Goal: Transaction & Acquisition: Obtain resource

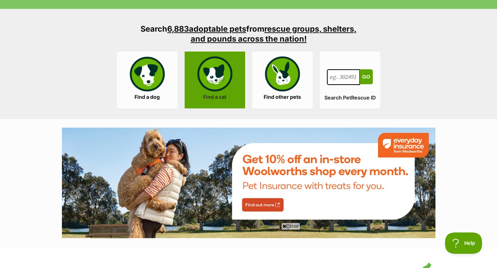
click at [231, 84] on link "Find a cat" at bounding box center [215, 80] width 60 height 57
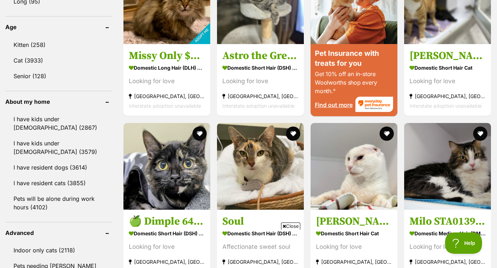
scroll to position [740, 0]
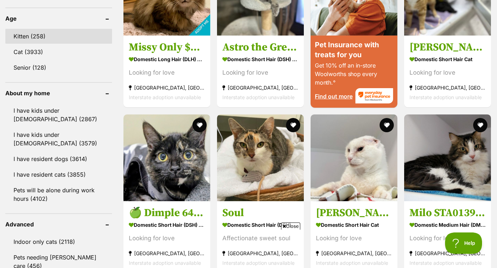
click at [42, 37] on link "Kitten (258)" at bounding box center [58, 36] width 107 height 15
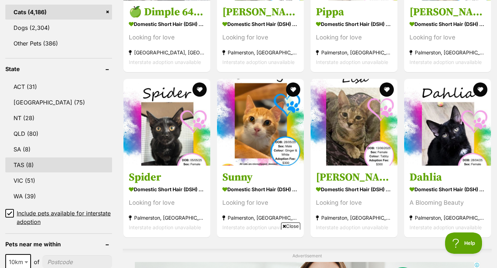
scroll to position [310, 0]
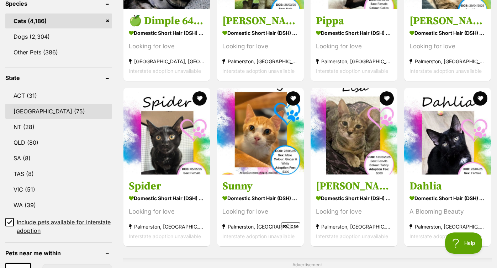
click at [33, 113] on link "NSW (75)" at bounding box center [58, 111] width 107 height 15
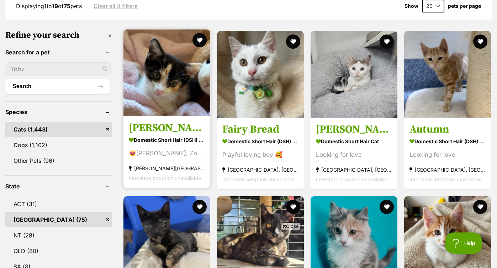
click at [180, 70] on img at bounding box center [166, 73] width 87 height 87
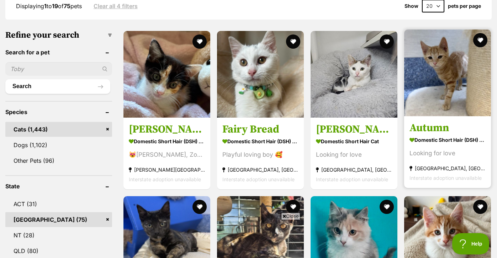
click at [431, 64] on img at bounding box center [447, 73] width 87 height 87
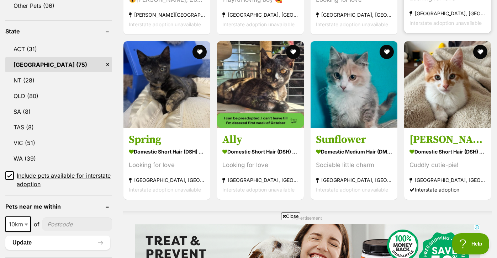
scroll to position [371, 0]
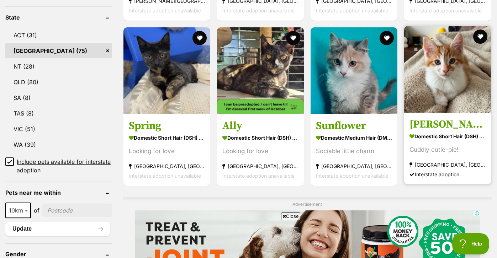
click at [451, 74] on img at bounding box center [447, 69] width 87 height 87
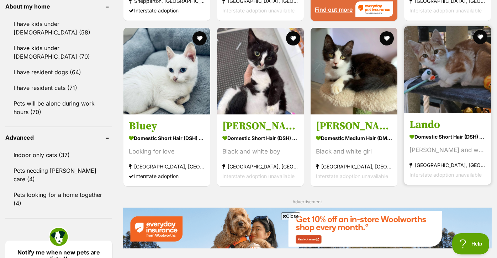
scroll to position [828, 0]
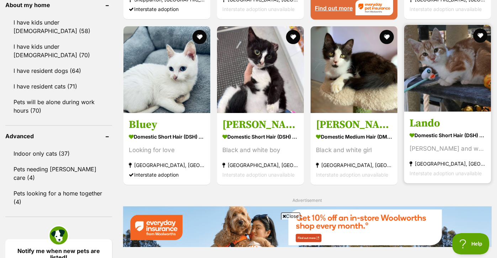
click at [424, 66] on img at bounding box center [447, 68] width 87 height 87
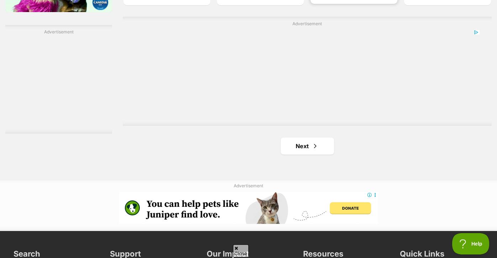
scroll to position [1246, 0]
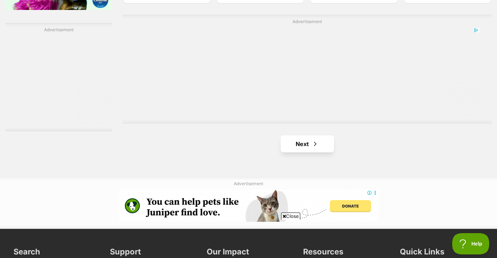
click at [321, 138] on link "Next" at bounding box center [307, 143] width 53 height 17
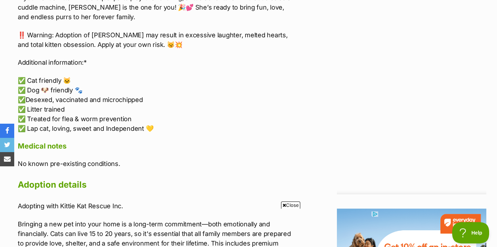
click at [87, 95] on p "✅ Cat friendly 🐱 ✅ Dog 🐶 friendly 🐾 ✅️Desexed, vaccinated and microchipped ✅ Li…" at bounding box center [157, 105] width 278 height 58
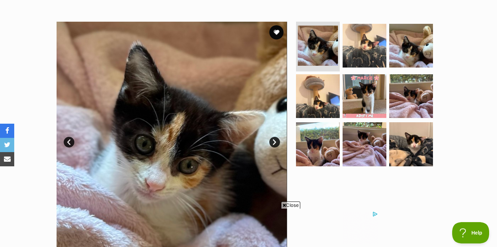
scroll to position [127, 0]
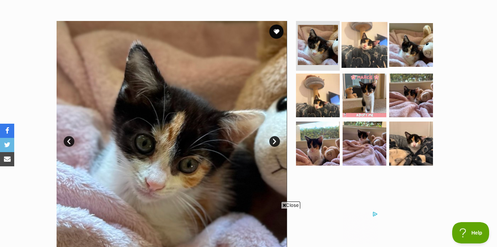
click at [366, 48] on img at bounding box center [364, 45] width 46 height 46
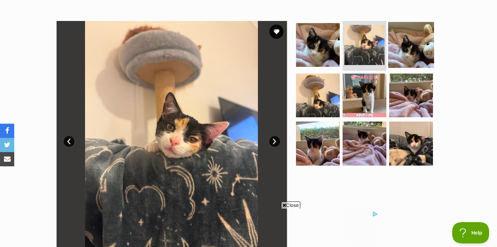
click at [393, 43] on img at bounding box center [411, 45] width 46 height 46
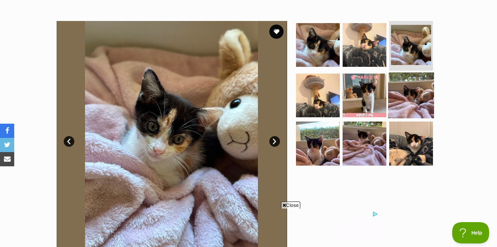
click at [401, 92] on img at bounding box center [411, 95] width 46 height 46
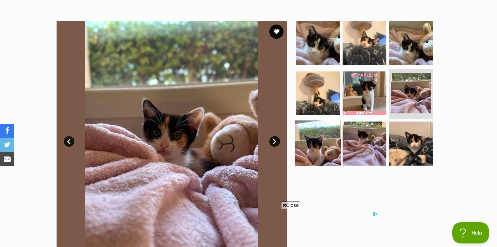
click at [321, 143] on img at bounding box center [318, 144] width 46 height 46
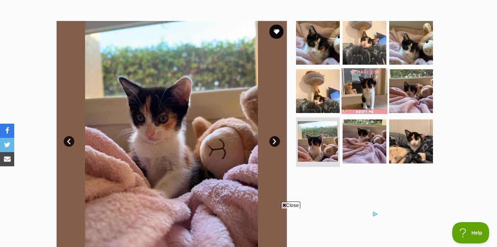
click at [365, 91] on img at bounding box center [364, 91] width 46 height 46
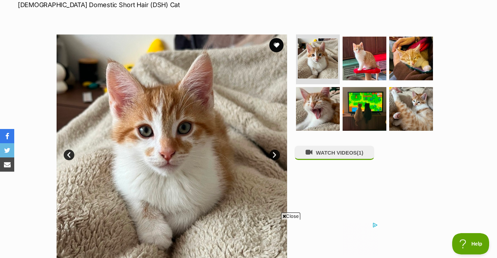
scroll to position [114, 0]
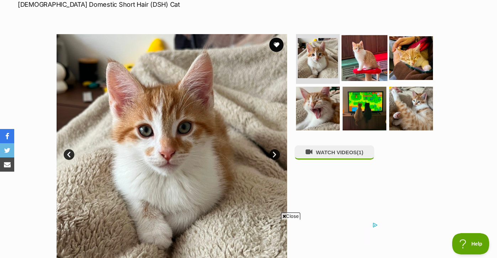
click at [360, 64] on img at bounding box center [364, 58] width 46 height 46
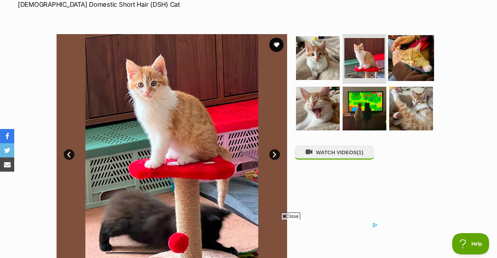
click at [404, 55] on img at bounding box center [411, 58] width 46 height 46
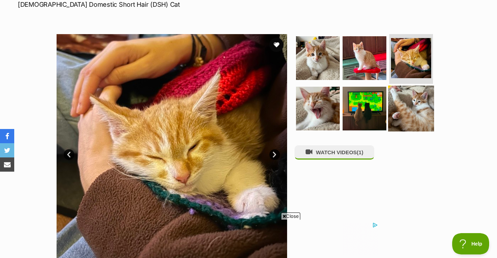
click at [404, 107] on img at bounding box center [411, 108] width 46 height 46
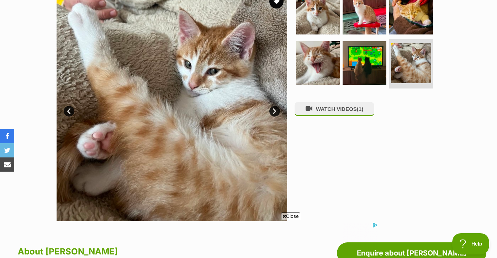
scroll to position [126, 0]
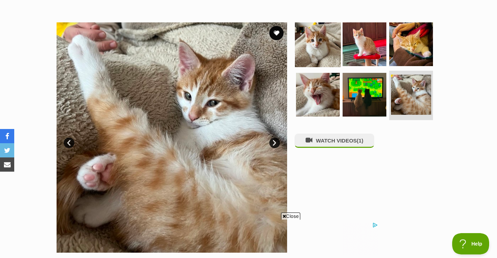
click at [323, 38] on img at bounding box center [318, 44] width 46 height 46
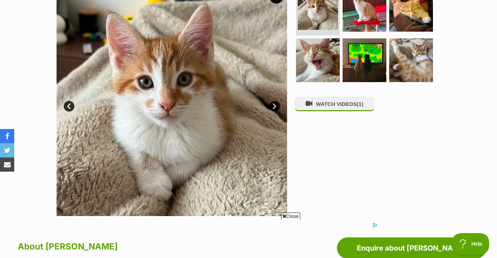
scroll to position [0, 0]
click at [362, 20] on img at bounding box center [364, 10] width 46 height 46
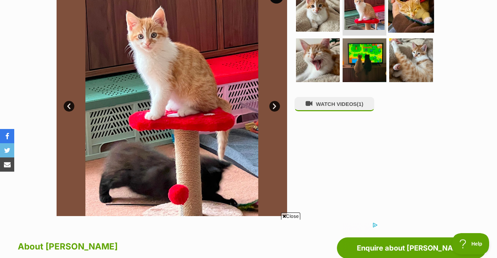
click at [420, 23] on img at bounding box center [411, 10] width 46 height 46
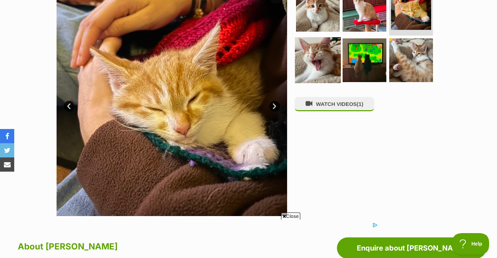
click at [324, 70] on img at bounding box center [318, 60] width 46 height 46
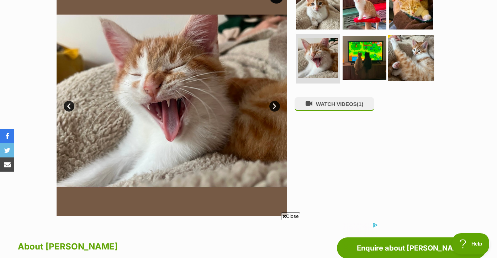
click at [417, 63] on img at bounding box center [411, 58] width 46 height 46
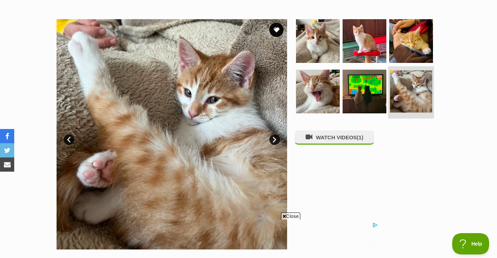
scroll to position [128, 0]
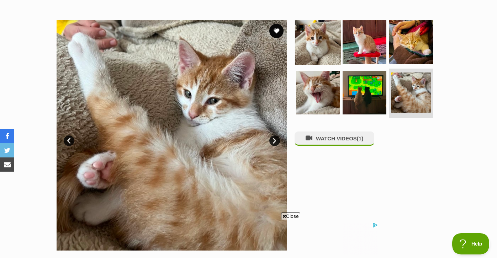
click at [328, 39] on img at bounding box center [318, 42] width 46 height 46
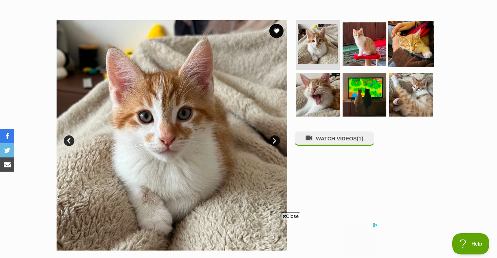
scroll to position [0, 0]
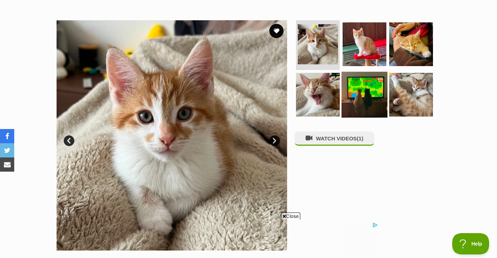
click at [370, 84] on img at bounding box center [364, 94] width 46 height 46
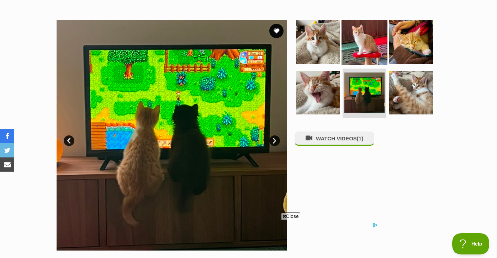
click at [353, 50] on img at bounding box center [364, 42] width 46 height 46
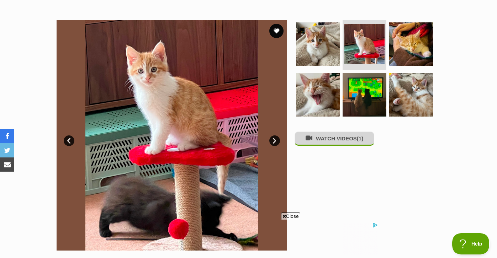
click at [343, 140] on button "WATCH VIDEOS (1)" at bounding box center [334, 139] width 80 height 14
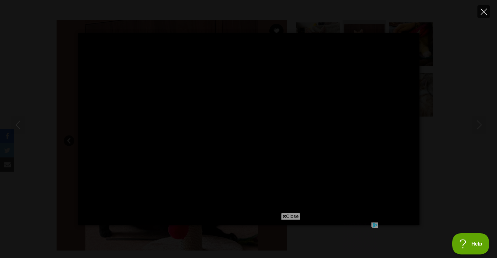
click at [484, 15] on button "Close" at bounding box center [483, 11] width 12 height 12
type input "95.18"
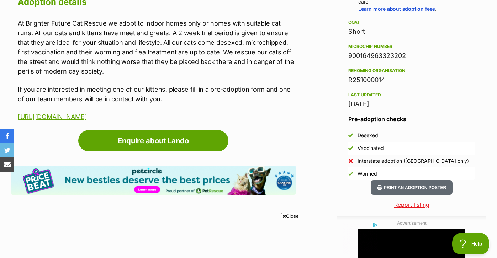
scroll to position [559, 0]
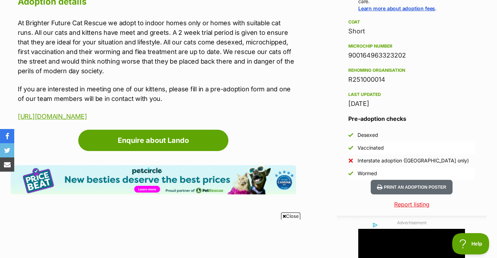
click at [235, 52] on p "At Brighter Future Cat Rescue we adopt to indoor homes only or homes with suita…" at bounding box center [157, 47] width 278 height 58
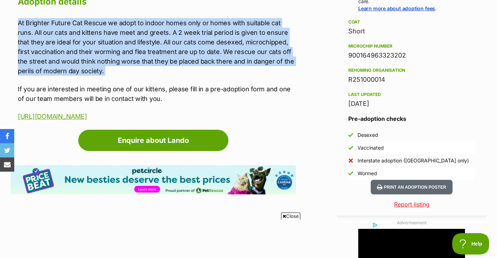
click at [235, 52] on p "At Brighter Future Cat Rescue we adopt to indoor homes only or homes with suita…" at bounding box center [157, 47] width 278 height 58
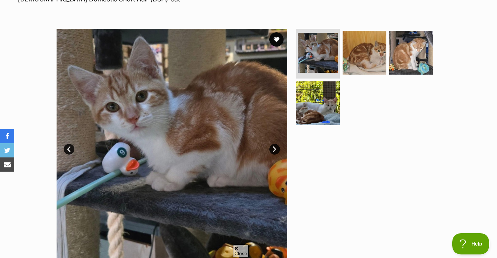
scroll to position [121, 0]
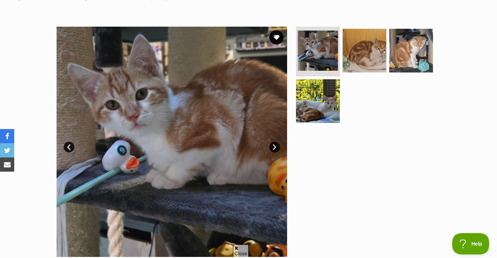
click at [272, 145] on link "Next" at bounding box center [274, 147] width 11 height 11
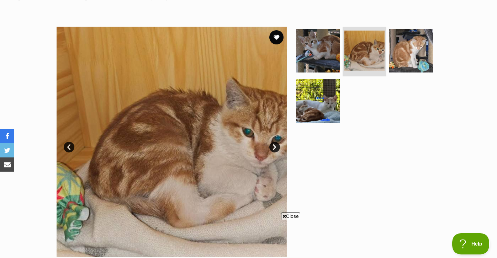
scroll to position [0, 0]
click at [272, 145] on link "Next" at bounding box center [274, 147] width 11 height 11
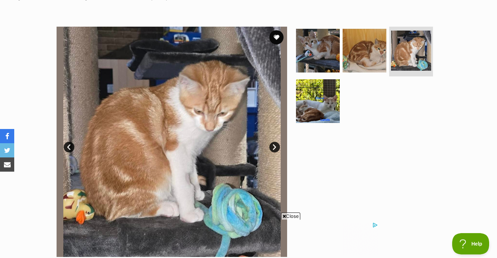
click at [272, 145] on link "Next" at bounding box center [274, 147] width 11 height 11
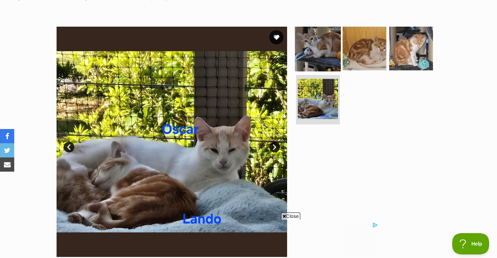
click at [326, 57] on img at bounding box center [318, 49] width 46 height 46
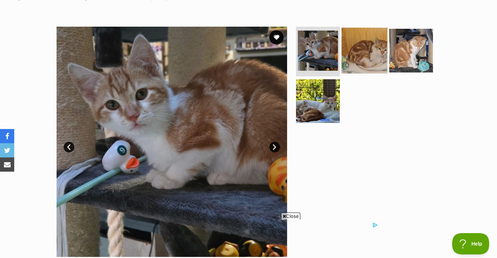
click at [373, 50] on img at bounding box center [364, 51] width 46 height 46
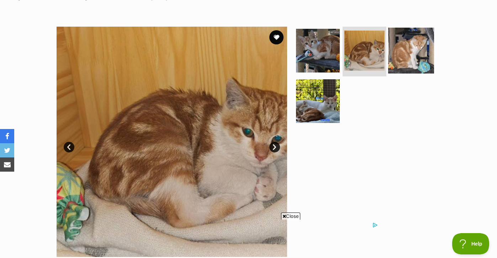
click at [412, 57] on img at bounding box center [411, 51] width 46 height 46
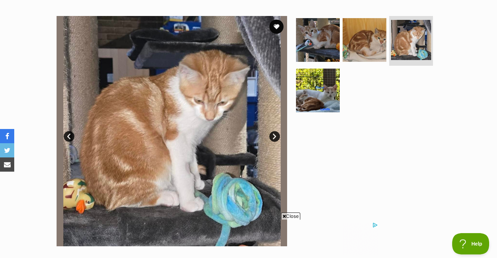
scroll to position [134, 0]
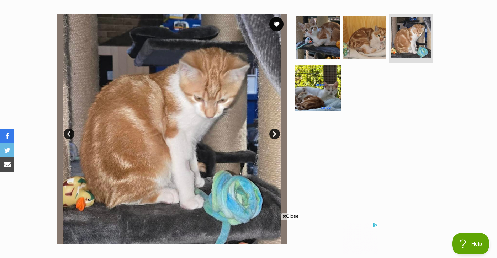
click at [325, 97] on img at bounding box center [318, 88] width 46 height 46
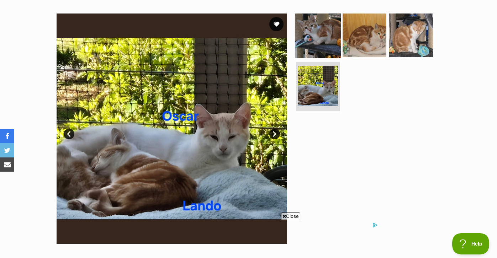
click at [328, 46] on img at bounding box center [318, 35] width 46 height 46
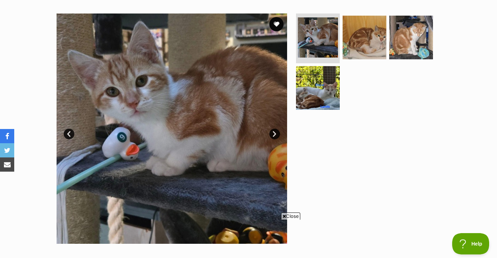
scroll to position [0, 0]
click at [319, 84] on img at bounding box center [318, 88] width 46 height 46
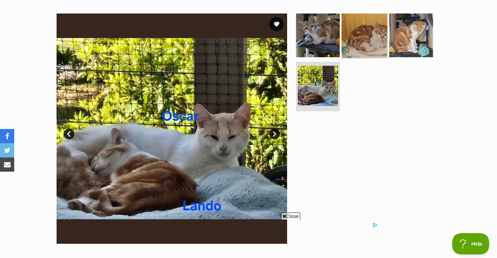
click at [366, 33] on img at bounding box center [364, 35] width 46 height 46
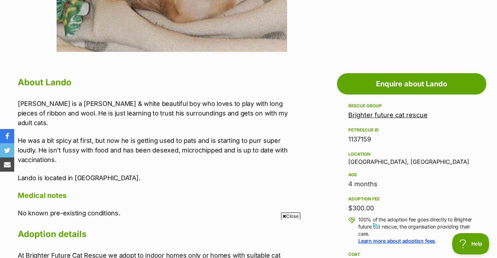
scroll to position [296, 0]
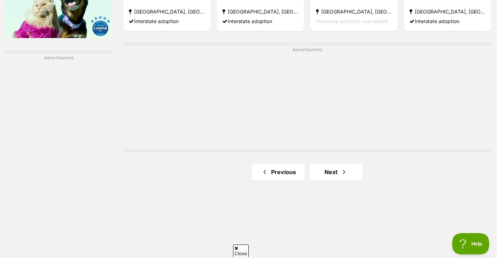
scroll to position [1219, 0]
click at [329, 168] on link "Next" at bounding box center [335, 171] width 53 height 17
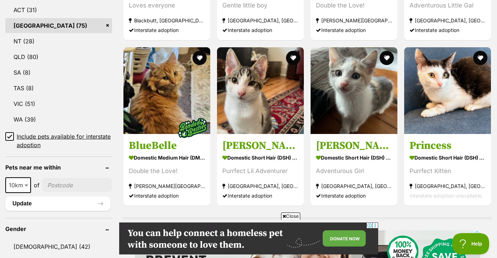
scroll to position [395, 0]
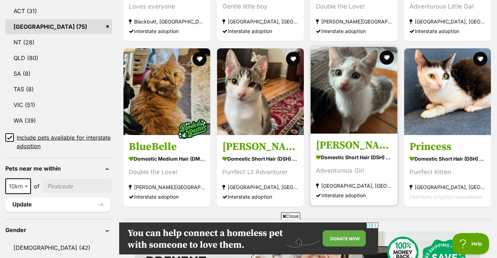
click at [353, 101] on img at bounding box center [353, 90] width 87 height 87
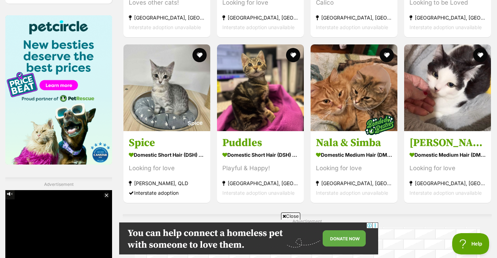
scroll to position [0, 0]
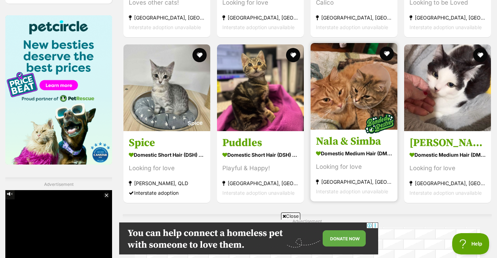
click at [379, 93] on img at bounding box center [353, 86] width 87 height 87
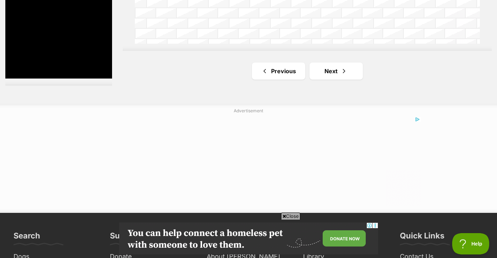
scroll to position [1364, 0]
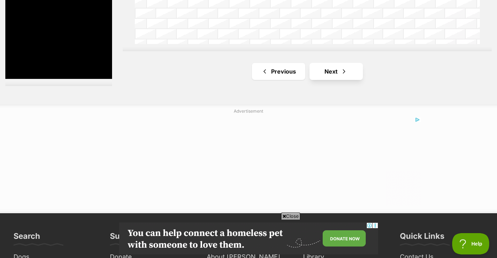
click at [332, 73] on link "Next" at bounding box center [335, 71] width 53 height 17
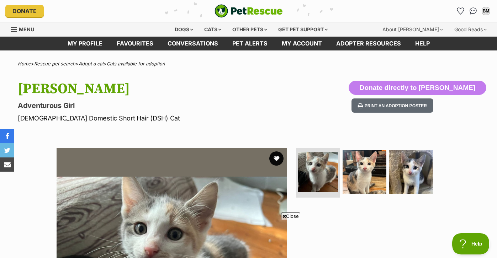
scroll to position [139, 0]
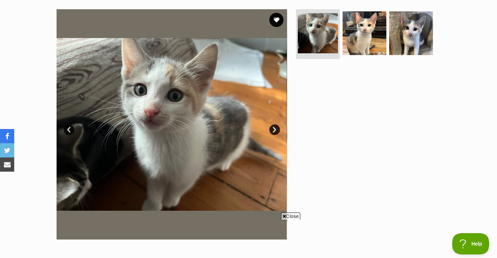
click at [272, 129] on link "Next" at bounding box center [274, 129] width 11 height 11
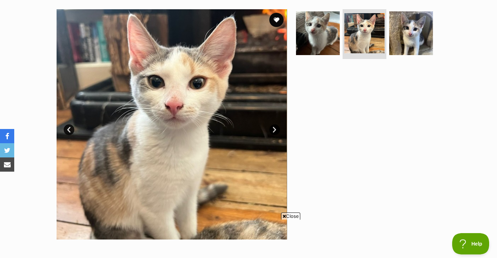
click at [272, 129] on link "Next" at bounding box center [274, 129] width 11 height 11
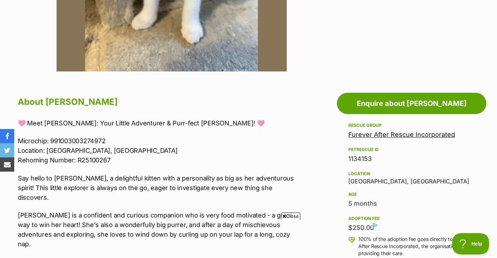
scroll to position [0, 0]
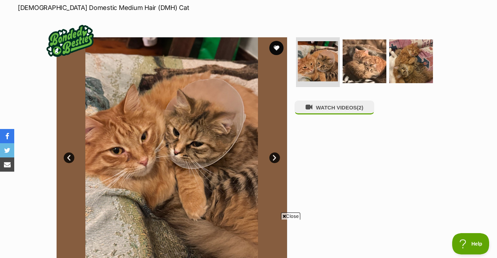
scroll to position [113, 0]
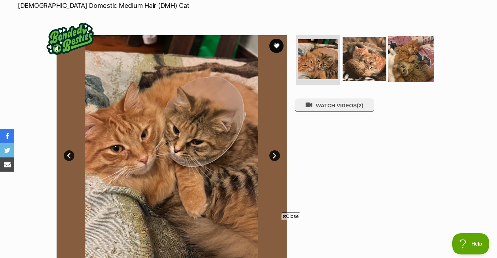
click at [410, 52] on img at bounding box center [411, 59] width 46 height 46
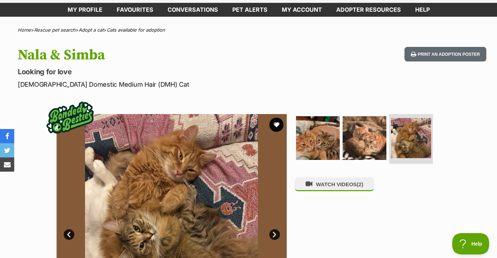
scroll to position [169, 0]
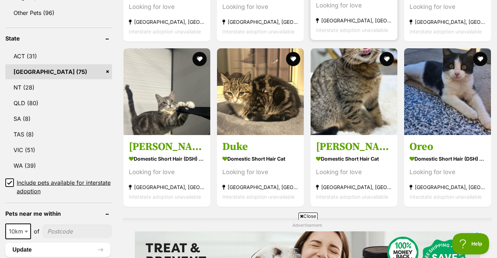
scroll to position [350, 0]
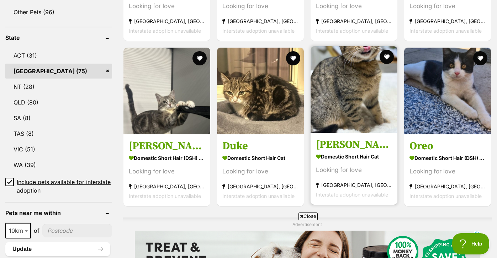
click at [365, 70] on img at bounding box center [353, 89] width 87 height 87
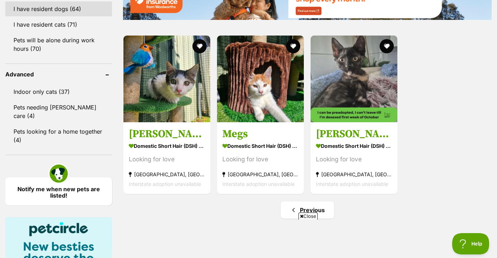
scroll to position [0, 0]
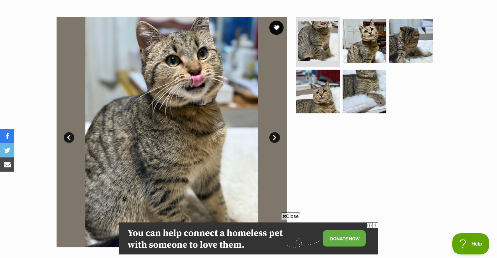
scroll to position [132, 0]
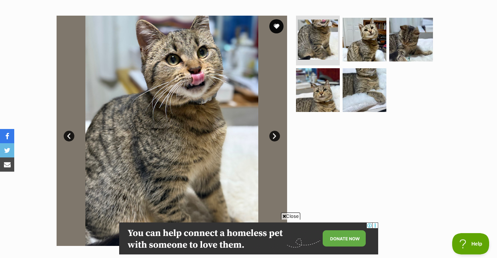
click at [278, 135] on link "Next" at bounding box center [274, 136] width 11 height 11
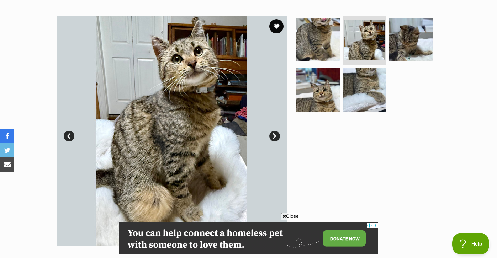
click at [278, 135] on link "Next" at bounding box center [274, 136] width 11 height 11
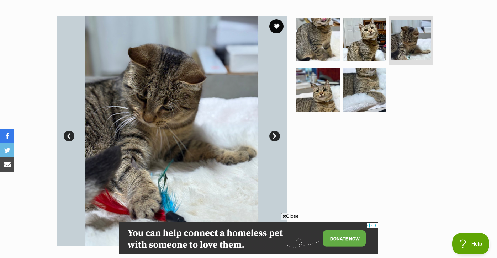
click at [278, 135] on link "Next" at bounding box center [274, 136] width 11 height 11
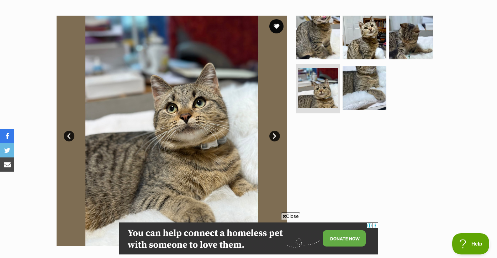
click at [278, 135] on link "Next" at bounding box center [274, 136] width 11 height 11
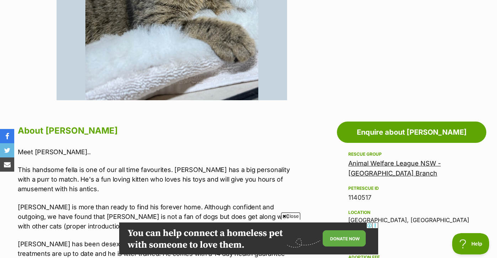
scroll to position [349, 0]
